Goal: Task Accomplishment & Management: Manage account settings

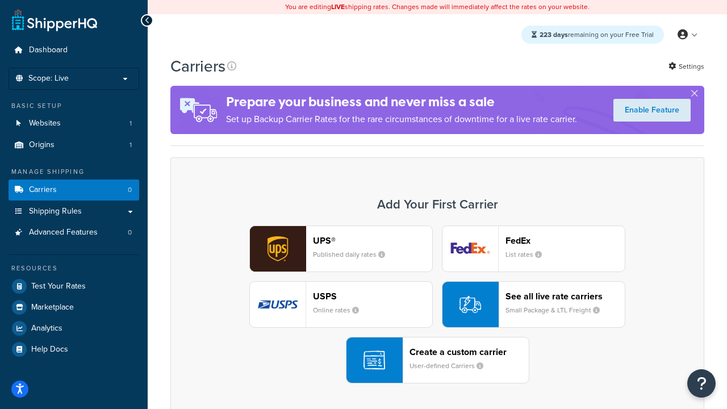
click at [437, 305] on div "UPS® Published daily rates FedEx List rates USPS Online rates See all live rate…" at bounding box center [437, 305] width 510 height 158
click at [565, 240] on header "FedEx" at bounding box center [565, 240] width 119 height 11
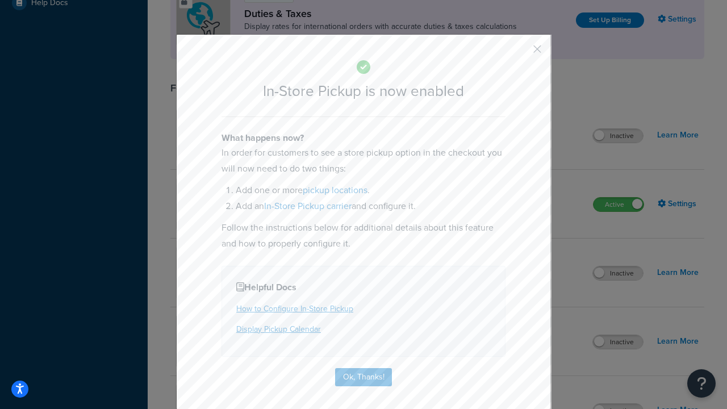
click at [520, 53] on button "button" at bounding box center [520, 53] width 3 height 3
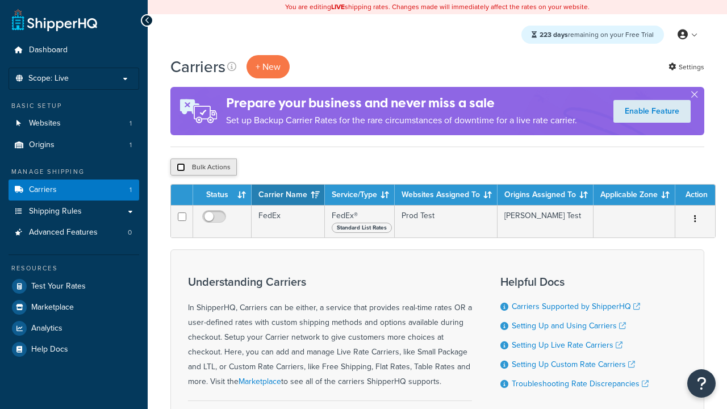
click at [181, 168] on input "checkbox" at bounding box center [181, 167] width 9 height 9
checkbox input "true"
click at [0, 0] on button "Delete" at bounding box center [0, 0] width 0 height 0
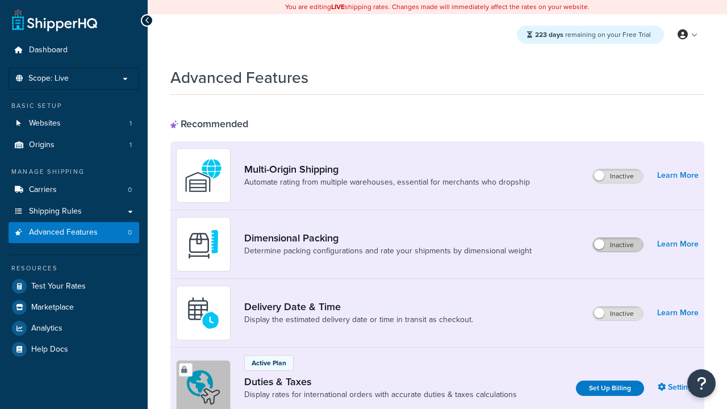
click at [618, 245] on label "Inactive" at bounding box center [618, 245] width 50 height 14
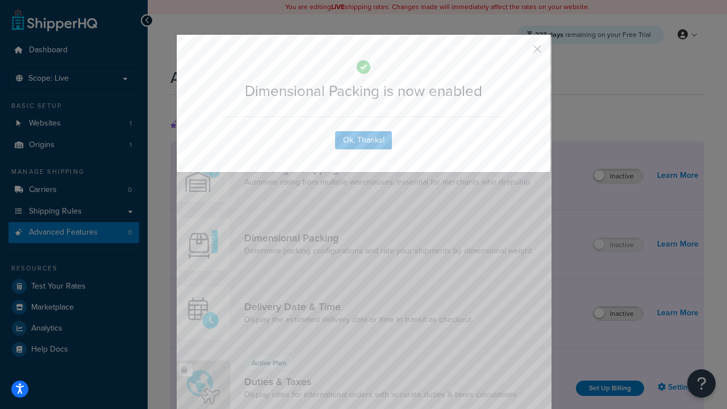
click at [520, 53] on button "button" at bounding box center [520, 53] width 3 height 3
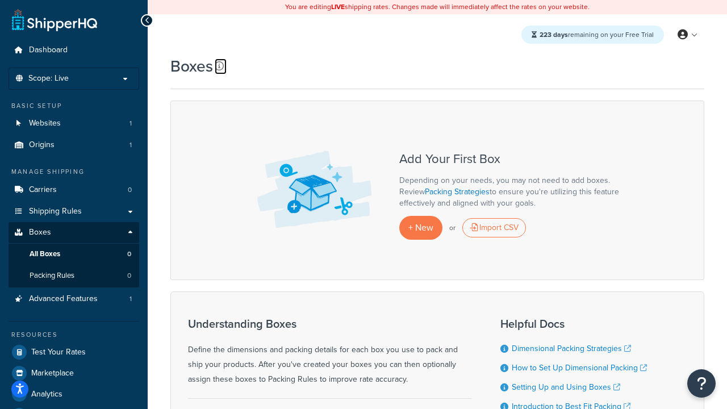
click at [219, 66] on icon at bounding box center [219, 65] width 9 height 9
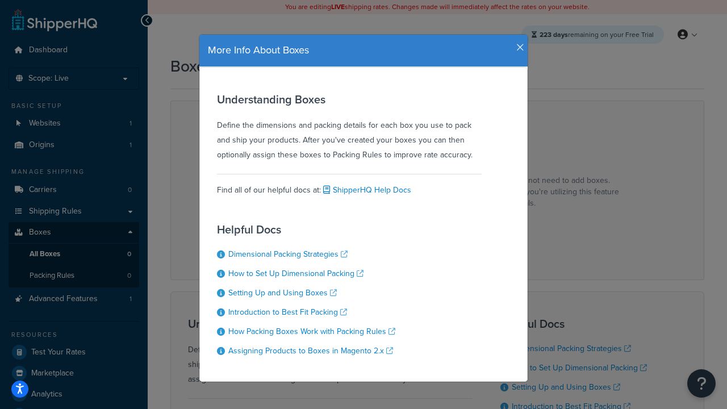
click at [518, 43] on icon "button" at bounding box center [520, 48] width 8 height 10
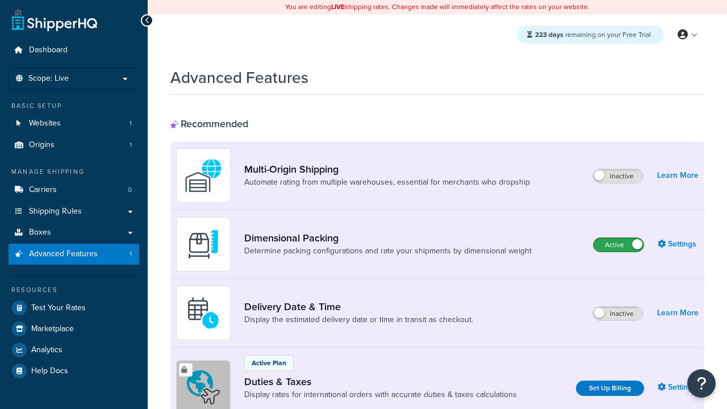
click at [619, 245] on label "Active" at bounding box center [619, 245] width 50 height 14
